Goal: Task Accomplishment & Management: Use online tool/utility

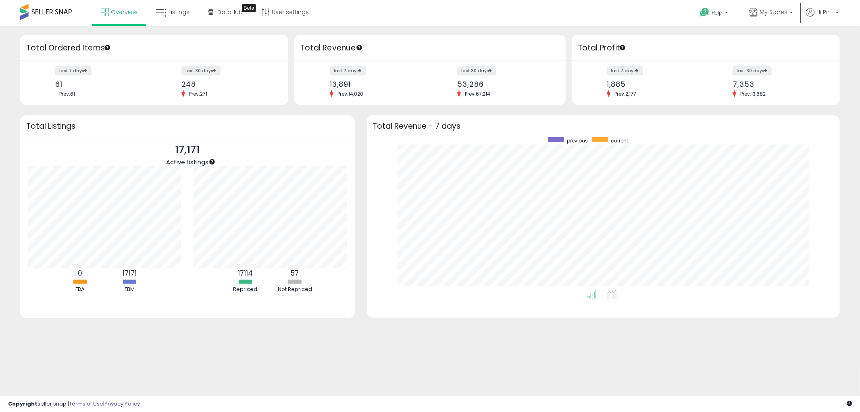
scroll to position [152, 457]
click at [179, 19] on link "Listings" at bounding box center [173, 12] width 46 height 24
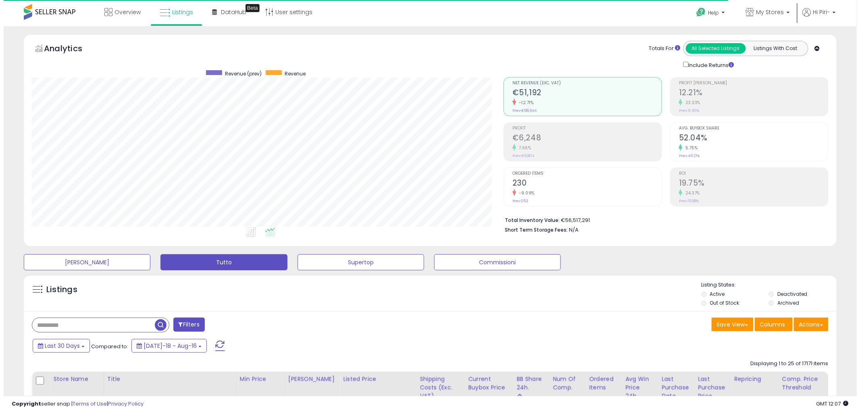
scroll to position [165, 472]
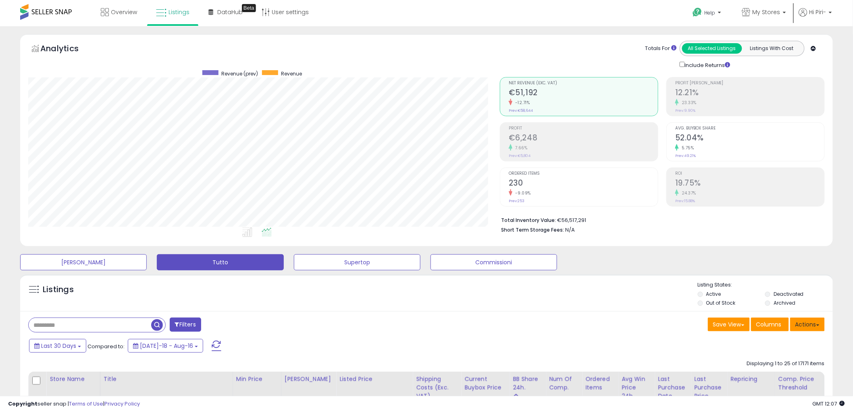
click at [811, 327] on button "Actions" at bounding box center [807, 324] width 35 height 14
click at [799, 345] on link "Import" at bounding box center [775, 341] width 88 height 13
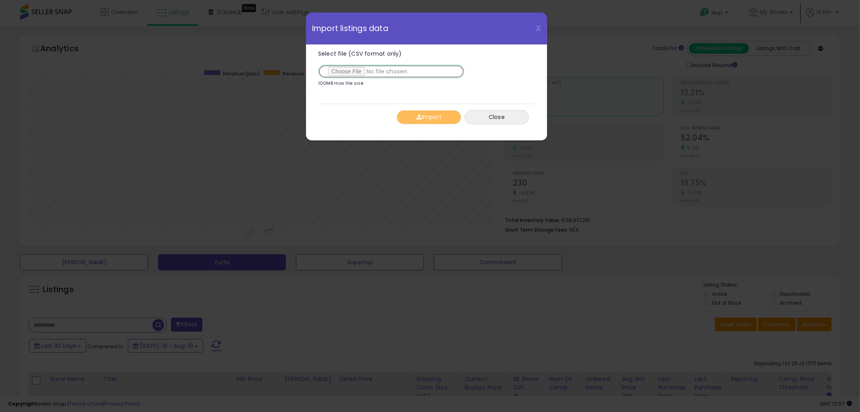
click at [348, 70] on input "Select file (CSV format only)" at bounding box center [391, 72] width 146 height 14
type input "**********"
click at [447, 119] on button "Import" at bounding box center [429, 117] width 65 height 14
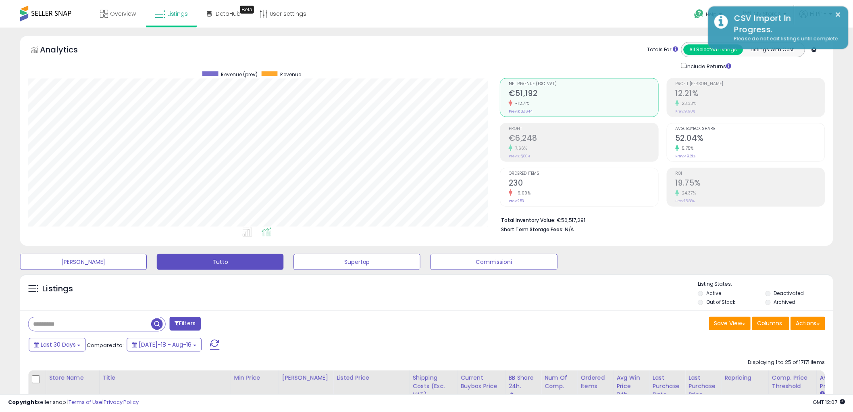
scroll to position [403120, 402812]
